Goal: Transaction & Acquisition: Obtain resource

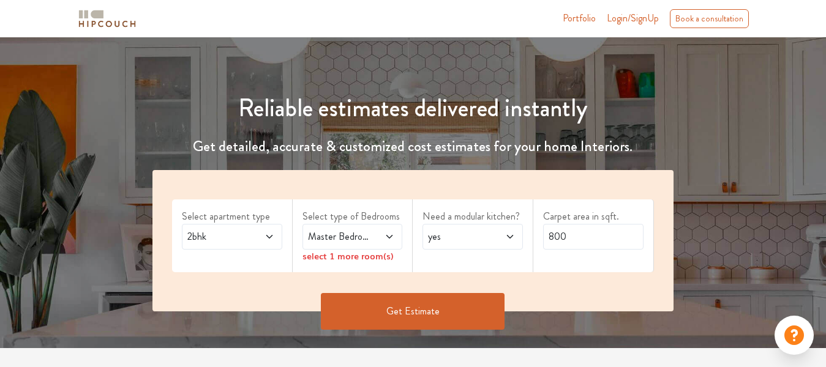
scroll to position [98, 0]
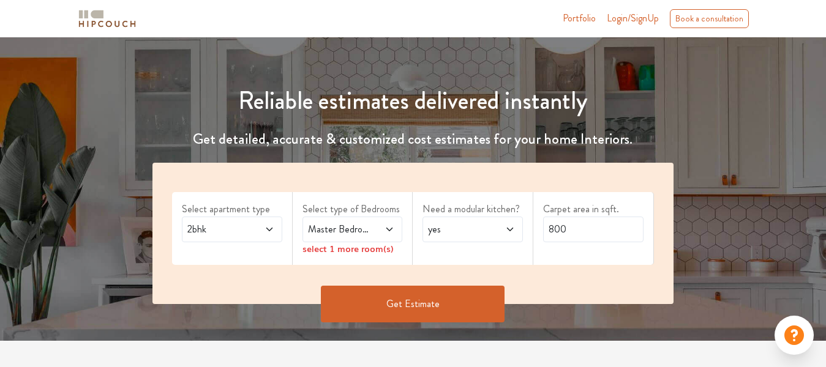
click at [222, 238] on div "2bhk" at bounding box center [232, 230] width 100 height 26
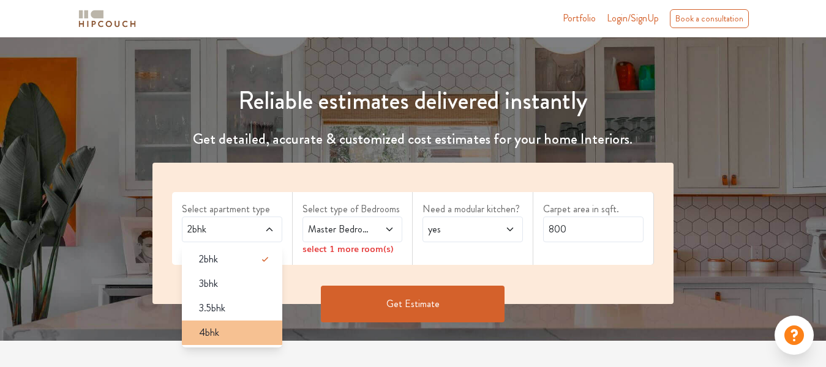
click at [258, 342] on li "4bhk" at bounding box center [232, 333] width 100 height 24
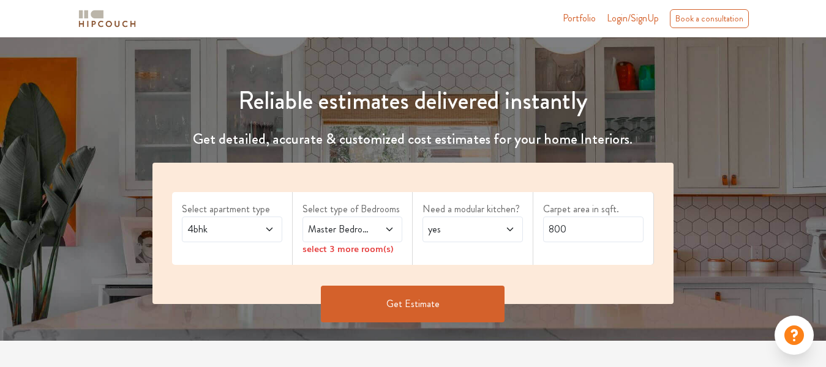
click at [337, 230] on span "Master Bedroom" at bounding box center [338, 229] width 67 height 15
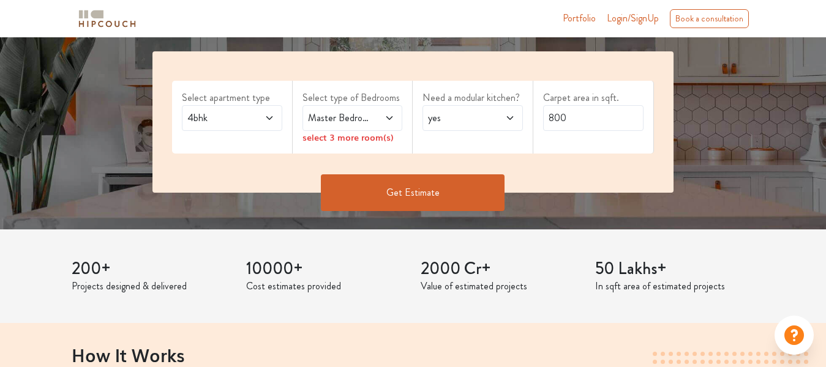
scroll to position [227, 0]
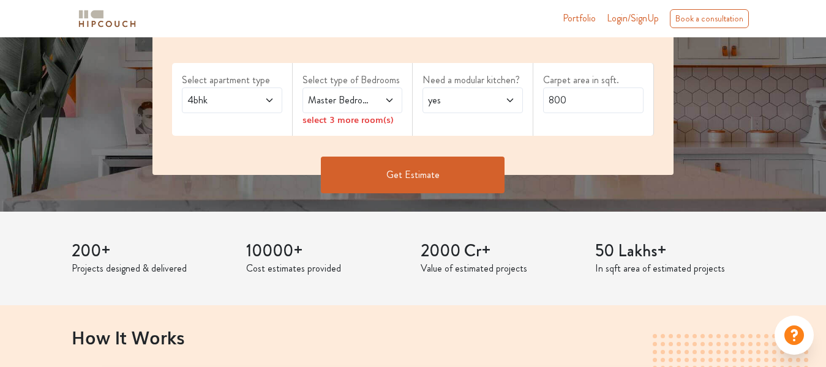
click at [389, 105] on icon at bounding box center [389, 101] width 10 height 10
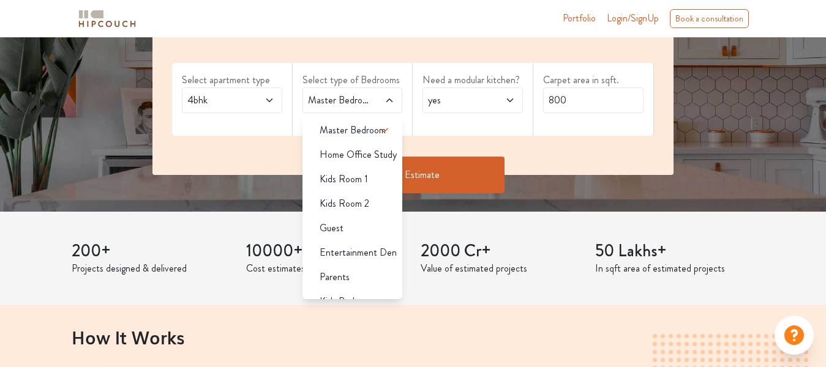
click at [586, 136] on div "Select apartment type 4bhk Select type of Bedrooms Master Bedroom Master Bedroo…" at bounding box center [412, 104] width 521 height 141
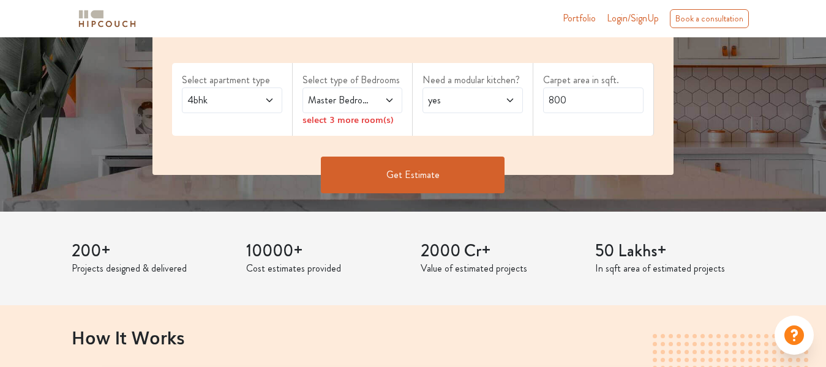
click at [389, 100] on icon at bounding box center [389, 101] width 10 height 10
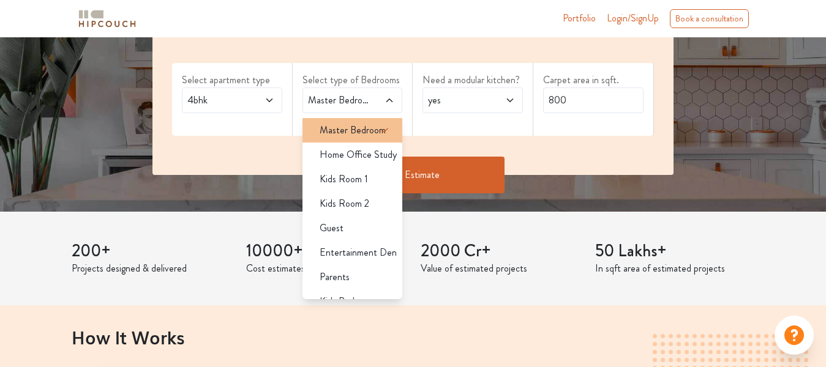
click at [354, 139] on li "Master Bedroom" at bounding box center [352, 130] width 100 height 24
click at [353, 129] on span "Master Bedroom" at bounding box center [353, 130] width 66 height 15
click at [331, 134] on span "Master Bedroom" at bounding box center [353, 130] width 66 height 15
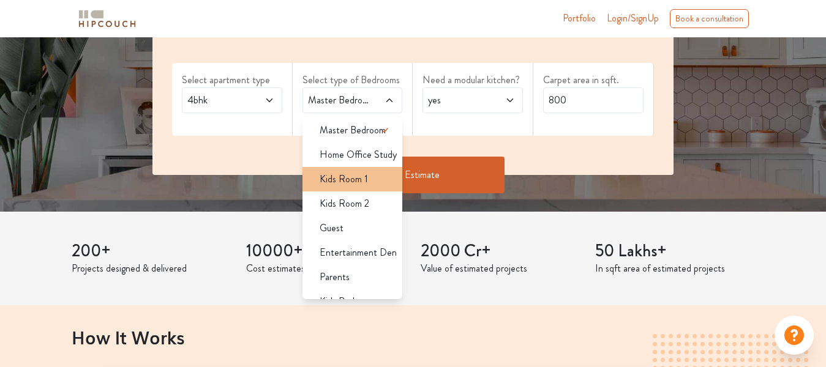
click at [358, 184] on span "Kids Room 1" at bounding box center [344, 179] width 48 height 15
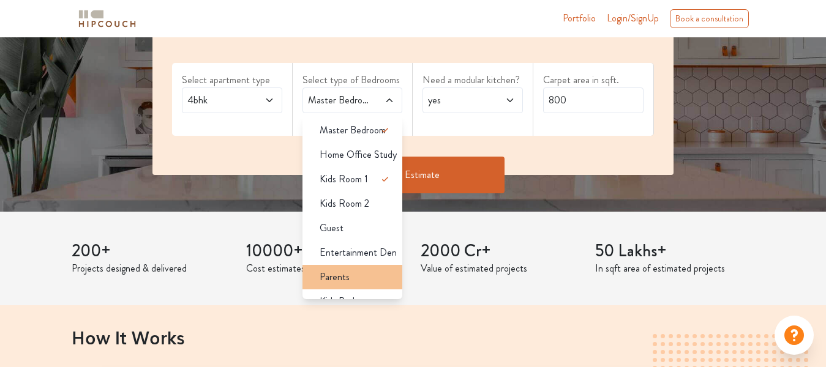
click at [353, 277] on div "Parents" at bounding box center [356, 277] width 93 height 15
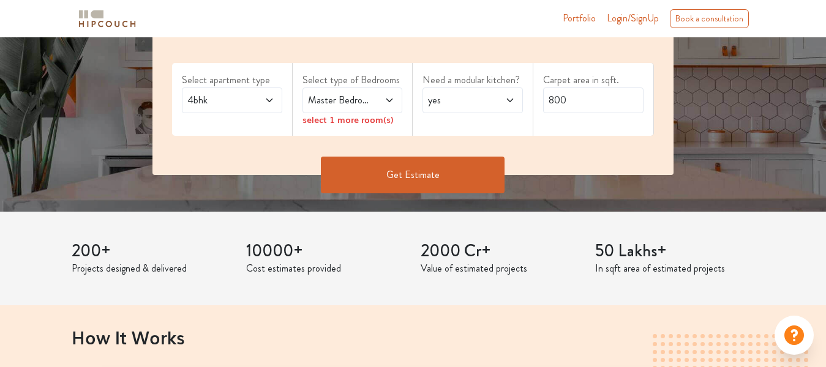
click at [627, 131] on div "Carpet area in sqft. 800" at bounding box center [593, 99] width 121 height 73
click at [391, 101] on icon at bounding box center [389, 101] width 6 height 4
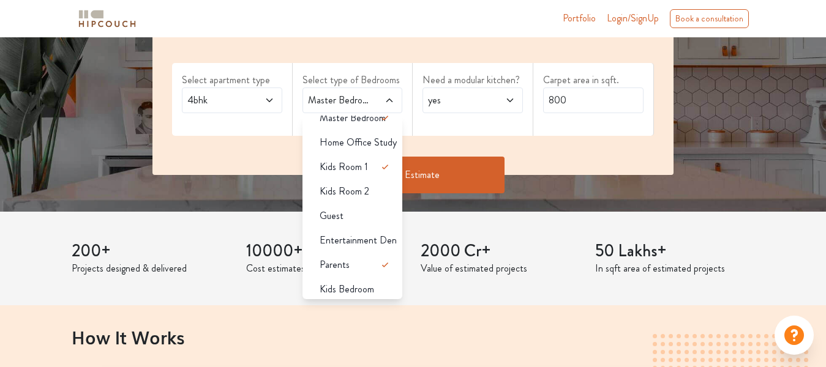
scroll to position [17, 0]
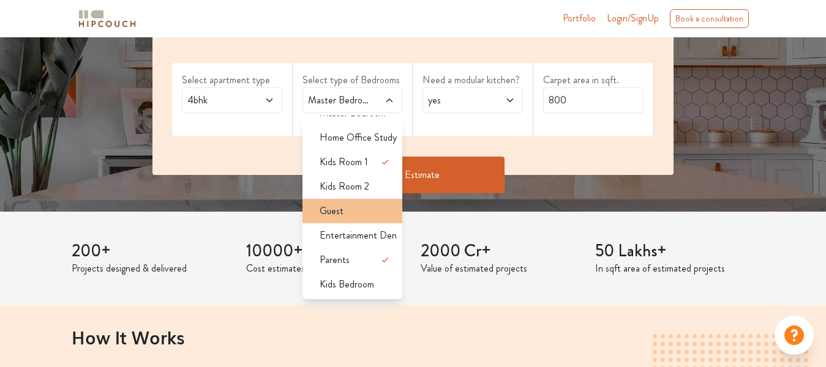
click at [371, 215] on div "Guest" at bounding box center [356, 211] width 93 height 15
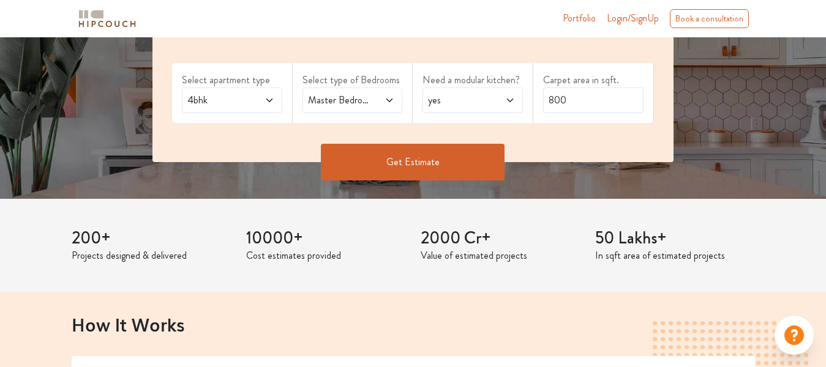
click at [512, 103] on icon at bounding box center [510, 101] width 10 height 10
click at [604, 102] on input "800" at bounding box center [593, 101] width 100 height 26
drag, startPoint x: 604, startPoint y: 102, endPoint x: 542, endPoint y: 86, distance: 63.7
click at [542, 86] on div "Carpet area in sqft. 800" at bounding box center [593, 93] width 121 height 60
type input "1600"
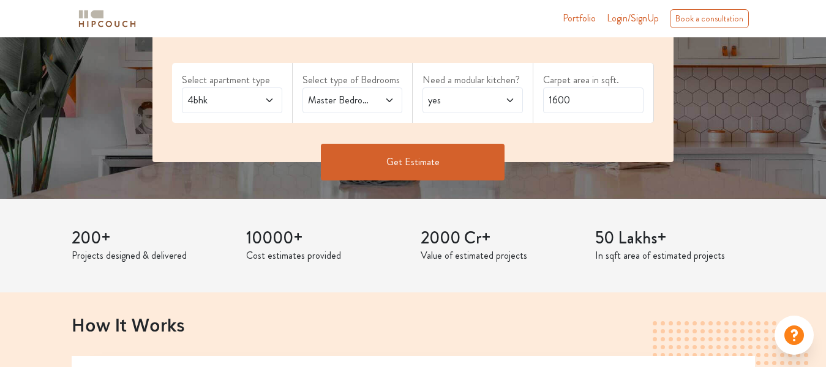
click at [459, 161] on button "Get Estimate" at bounding box center [413, 162] width 184 height 37
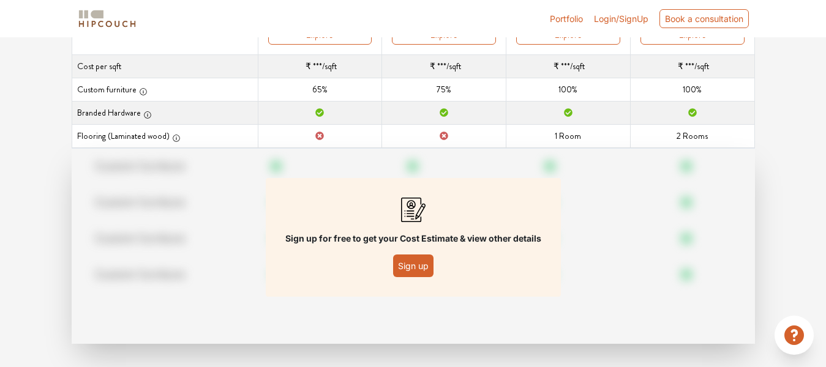
scroll to position [221, 0]
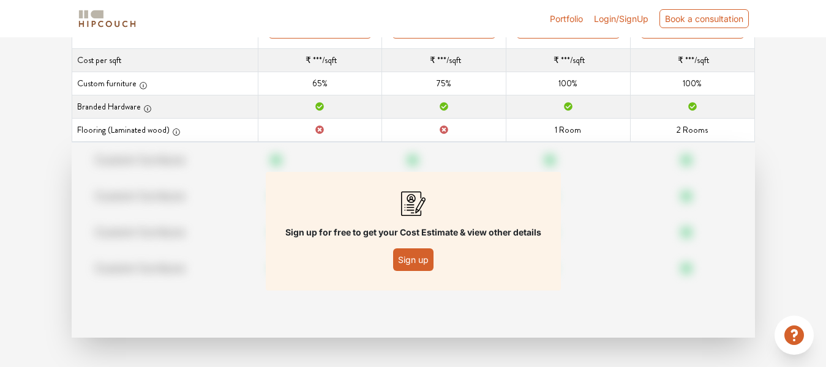
click at [424, 256] on button "Sign up" at bounding box center [413, 260] width 40 height 23
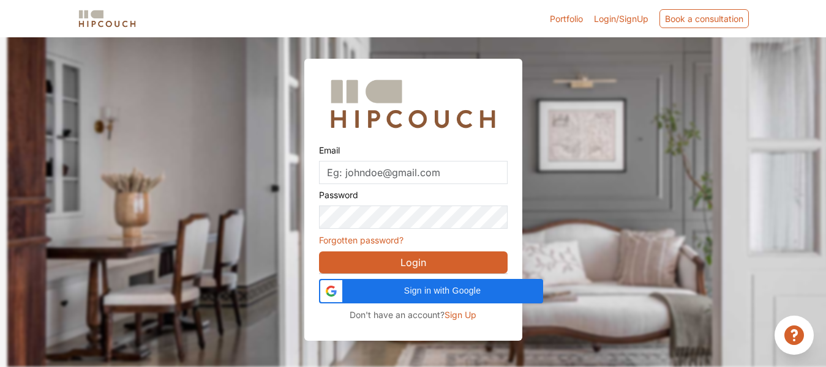
scroll to position [37, 0]
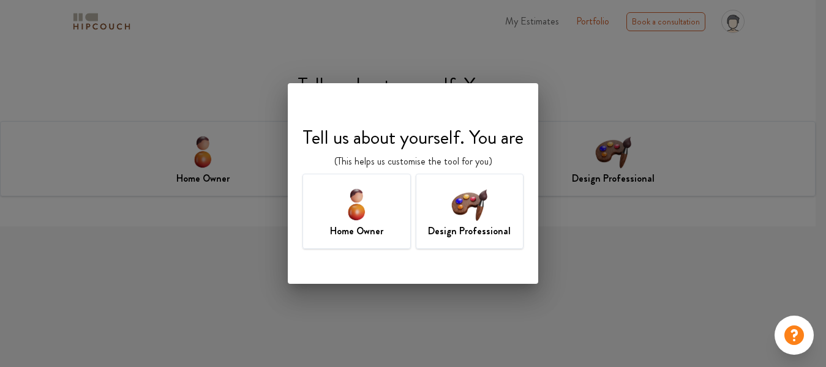
click at [373, 190] on img at bounding box center [357, 204] width 40 height 40
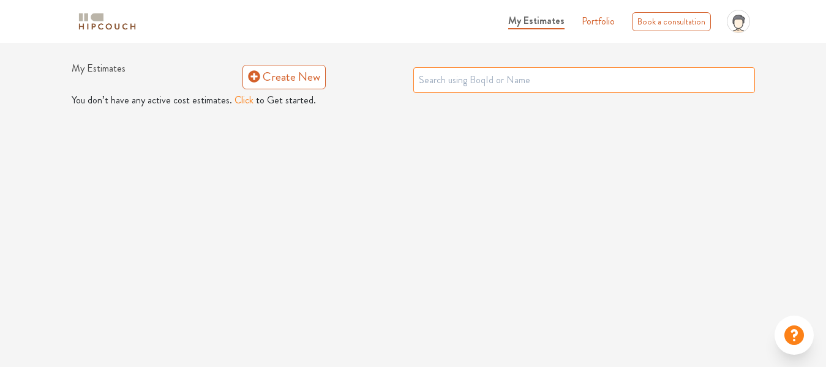
click at [501, 87] on input "text" at bounding box center [584, 80] width 342 height 26
click at [291, 86] on link "Create New" at bounding box center [283, 77] width 83 height 24
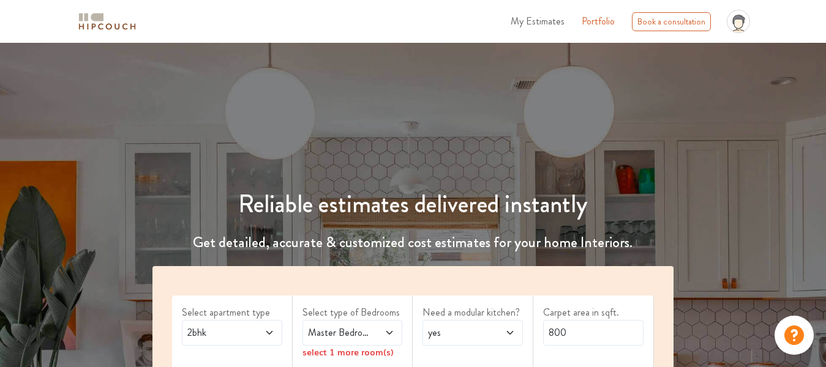
click at [260, 328] on span at bounding box center [263, 333] width 22 height 15
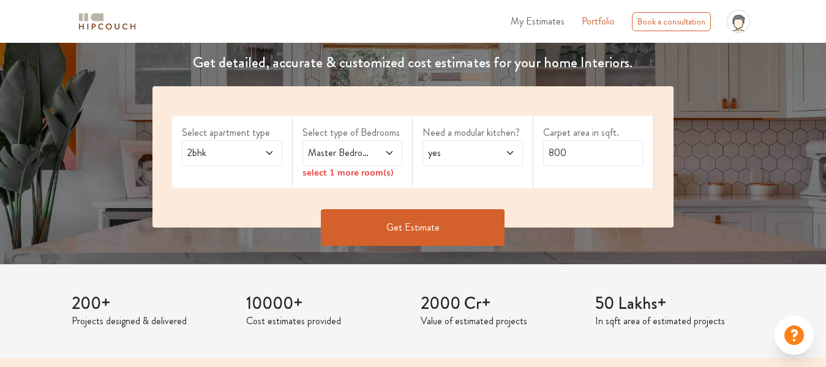
scroll to position [173, 0]
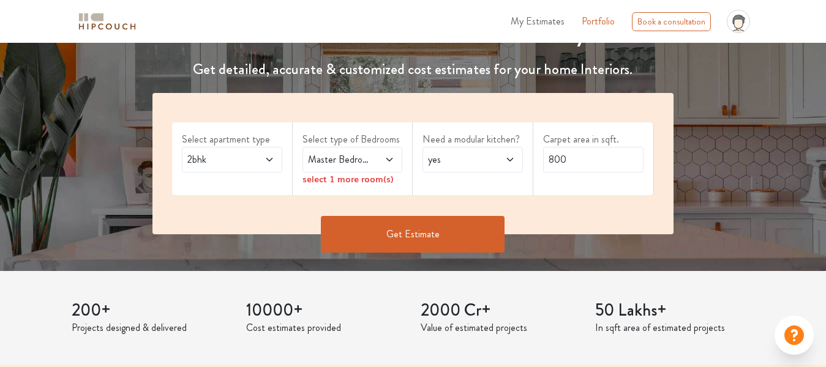
click at [219, 158] on span "2bhk" at bounding box center [218, 159] width 67 height 15
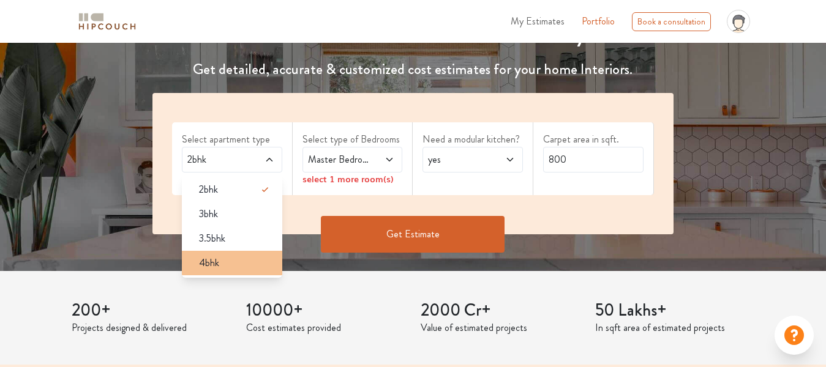
click at [224, 274] on li "4bhk" at bounding box center [232, 263] width 100 height 24
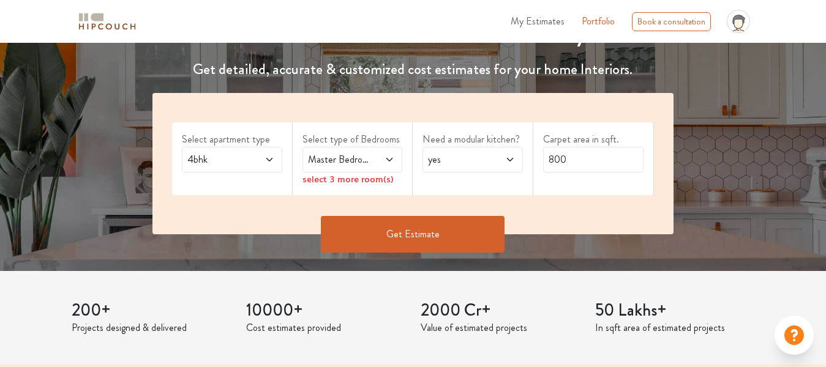
click at [388, 161] on icon at bounding box center [389, 160] width 10 height 10
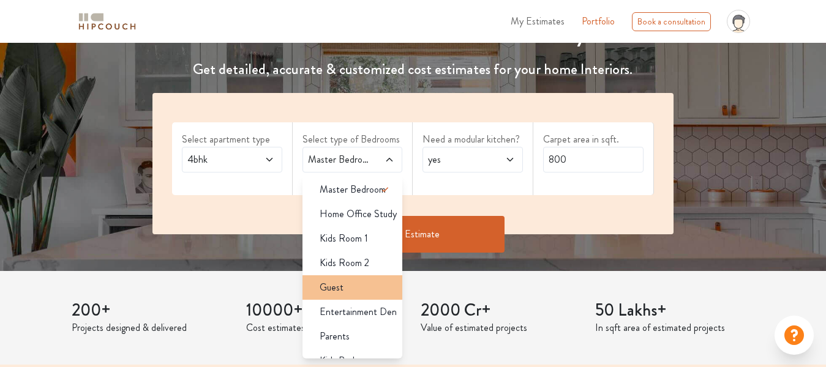
click at [340, 295] on li "Guest" at bounding box center [352, 287] width 100 height 24
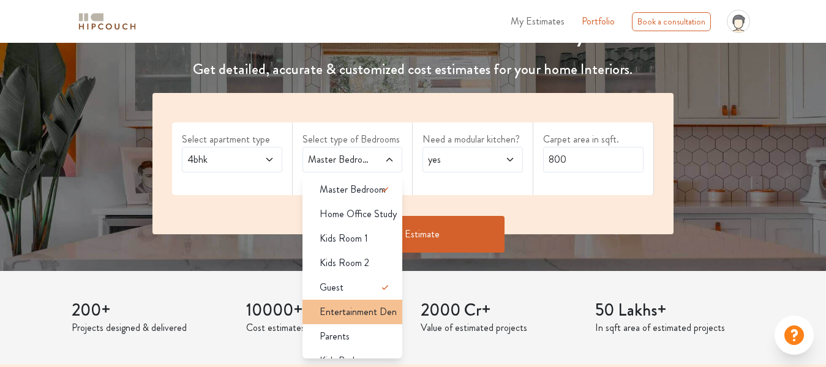
click at [364, 317] on span "Entertainment Den" at bounding box center [358, 312] width 77 height 15
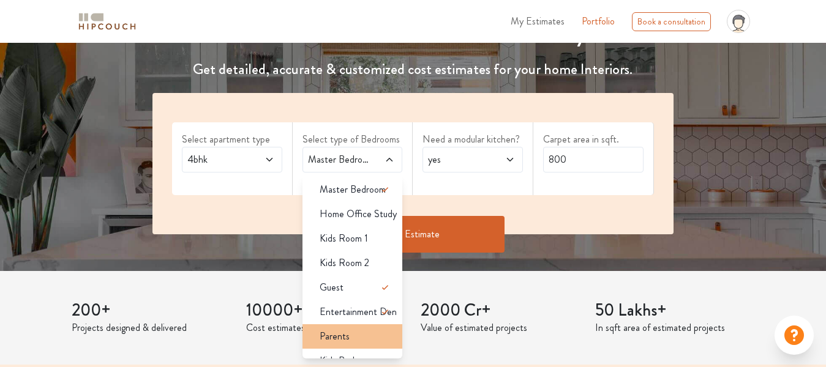
click at [355, 340] on div "Parents" at bounding box center [356, 336] width 93 height 15
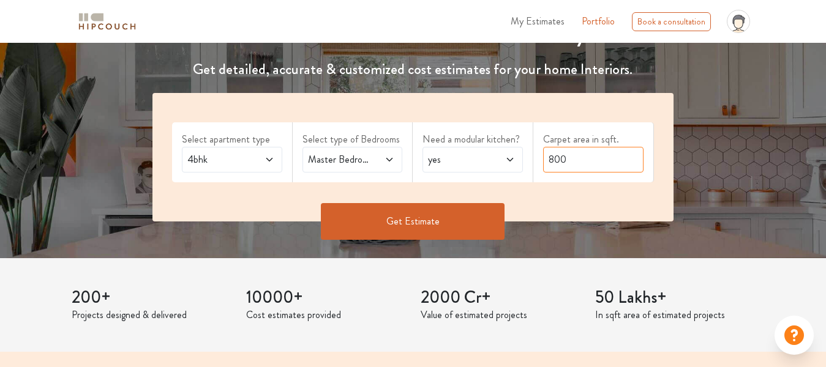
drag, startPoint x: 566, startPoint y: 156, endPoint x: 503, endPoint y: 186, distance: 69.3
click at [503, 186] on div "Select apartment type 4bhk Select type of Bedrooms Master Bedroom,Guest,Enterta…" at bounding box center [412, 157] width 521 height 129
type input "1600"
click at [470, 232] on button "Get Estimate" at bounding box center [413, 221] width 184 height 37
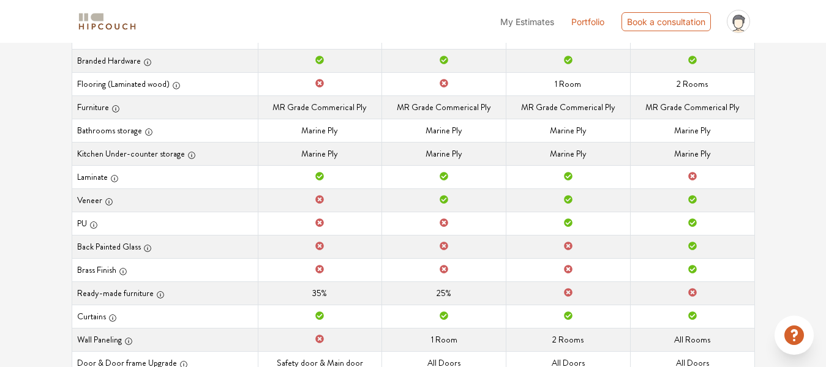
scroll to position [278, 0]
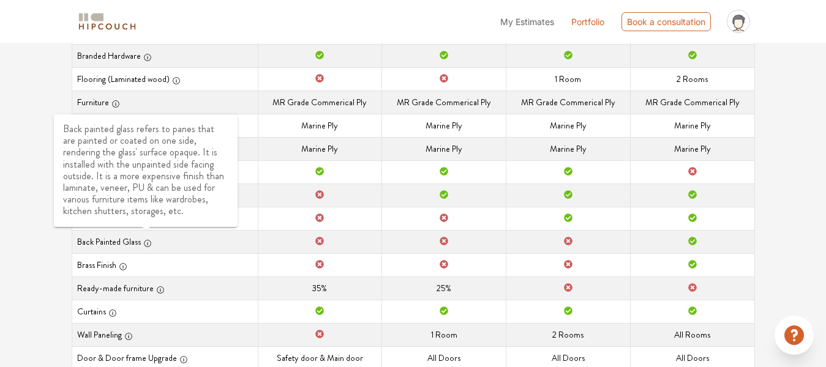
click at [146, 247] on icon "button" at bounding box center [147, 243] width 9 height 9
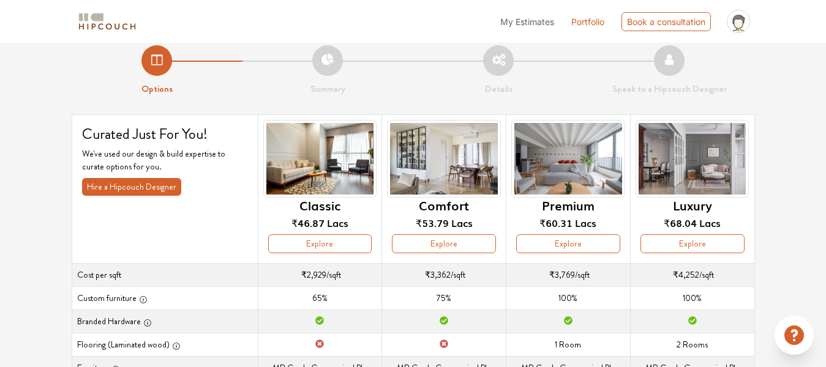
scroll to position [0, 0]
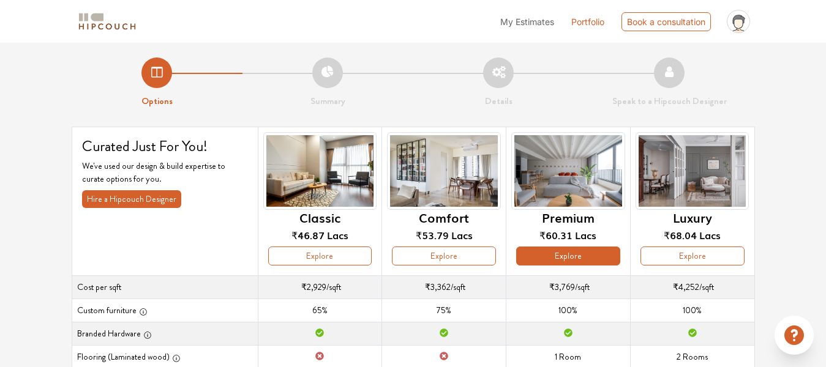
click at [557, 255] on button "Explore" at bounding box center [568, 256] width 104 height 19
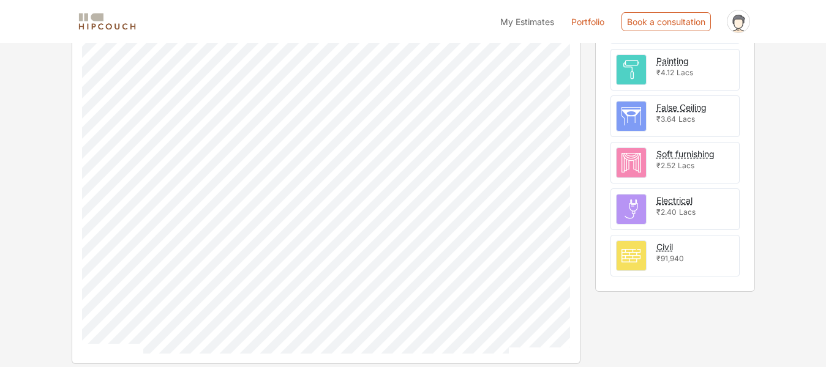
scroll to position [540, 0]
click at [665, 253] on span "₹91,940" at bounding box center [670, 256] width 28 height 9
